Goal: Navigation & Orientation: Go to known website

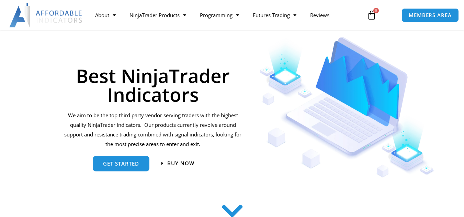
scroll to position [69, 0]
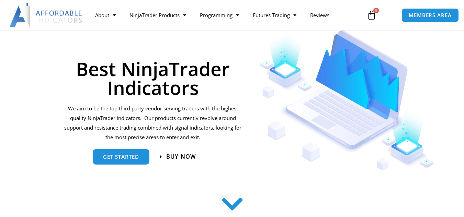
click at [167, 157] on span "Buy now" at bounding box center [181, 157] width 30 height 6
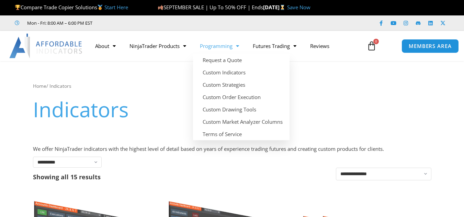
click at [222, 44] on link "Programming" at bounding box center [219, 46] width 53 height 16
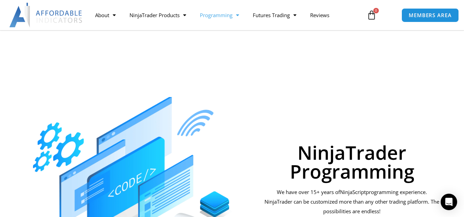
scroll to position [206, 0]
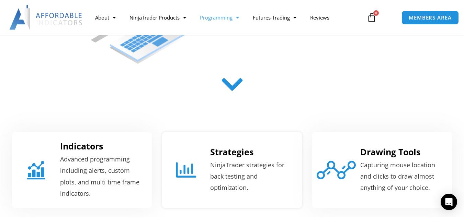
click at [191, 173] on icon "Strategies" at bounding box center [186, 170] width 20 height 20
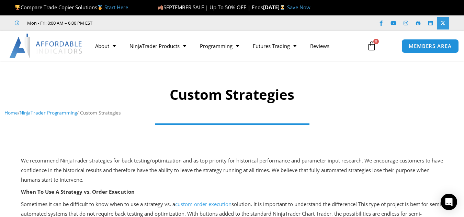
click at [444, 26] on link "X-twitter" at bounding box center [443, 23] width 12 height 12
